Goal: Find contact information: Find contact information

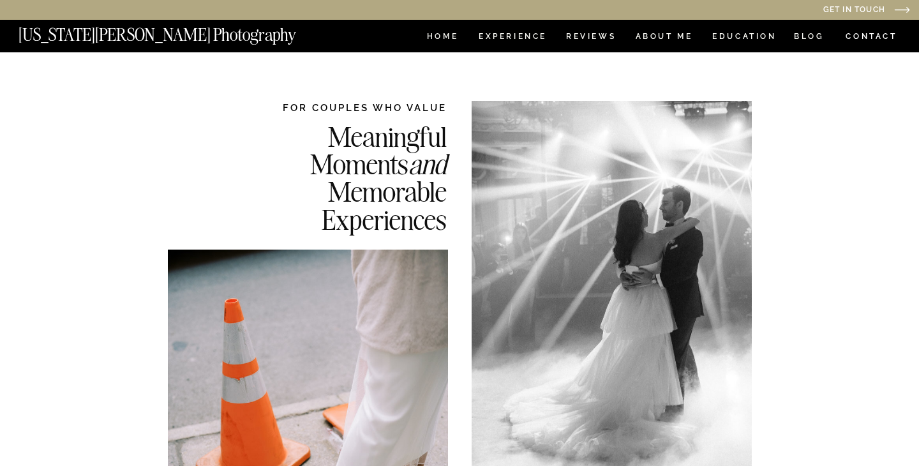
click at [865, 33] on nav "CONTACT" at bounding box center [871, 36] width 53 height 14
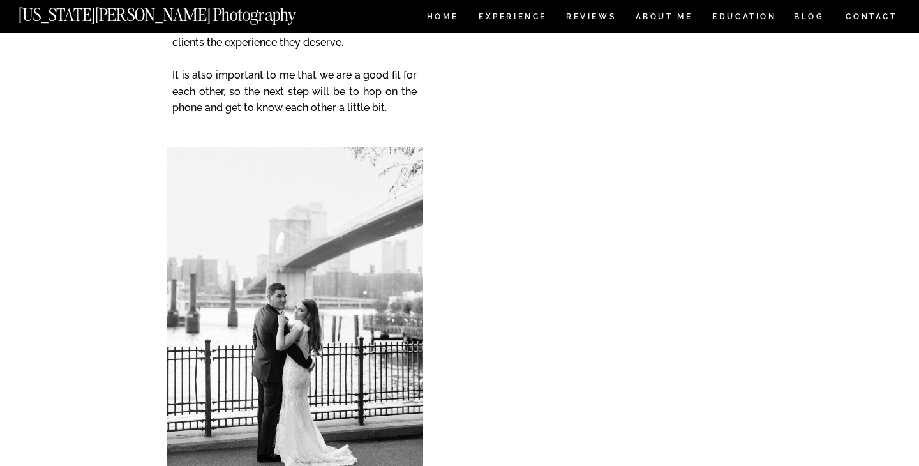
scroll to position [329, 0]
